Goal: Task Accomplishment & Management: Use online tool/utility

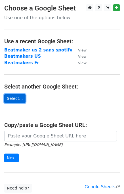
click at [15, 101] on link "Select..." at bounding box center [14, 98] width 21 height 9
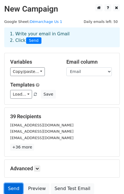
click at [14, 188] on link "Send" at bounding box center [13, 188] width 19 height 11
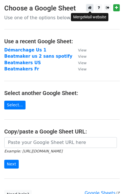
click at [91, 8] on icon at bounding box center [90, 8] width 4 height 4
click at [91, 9] on icon at bounding box center [90, 8] width 4 height 4
click at [90, 7] on icon at bounding box center [90, 8] width 4 height 4
